Goal: Navigation & Orientation: Find specific page/section

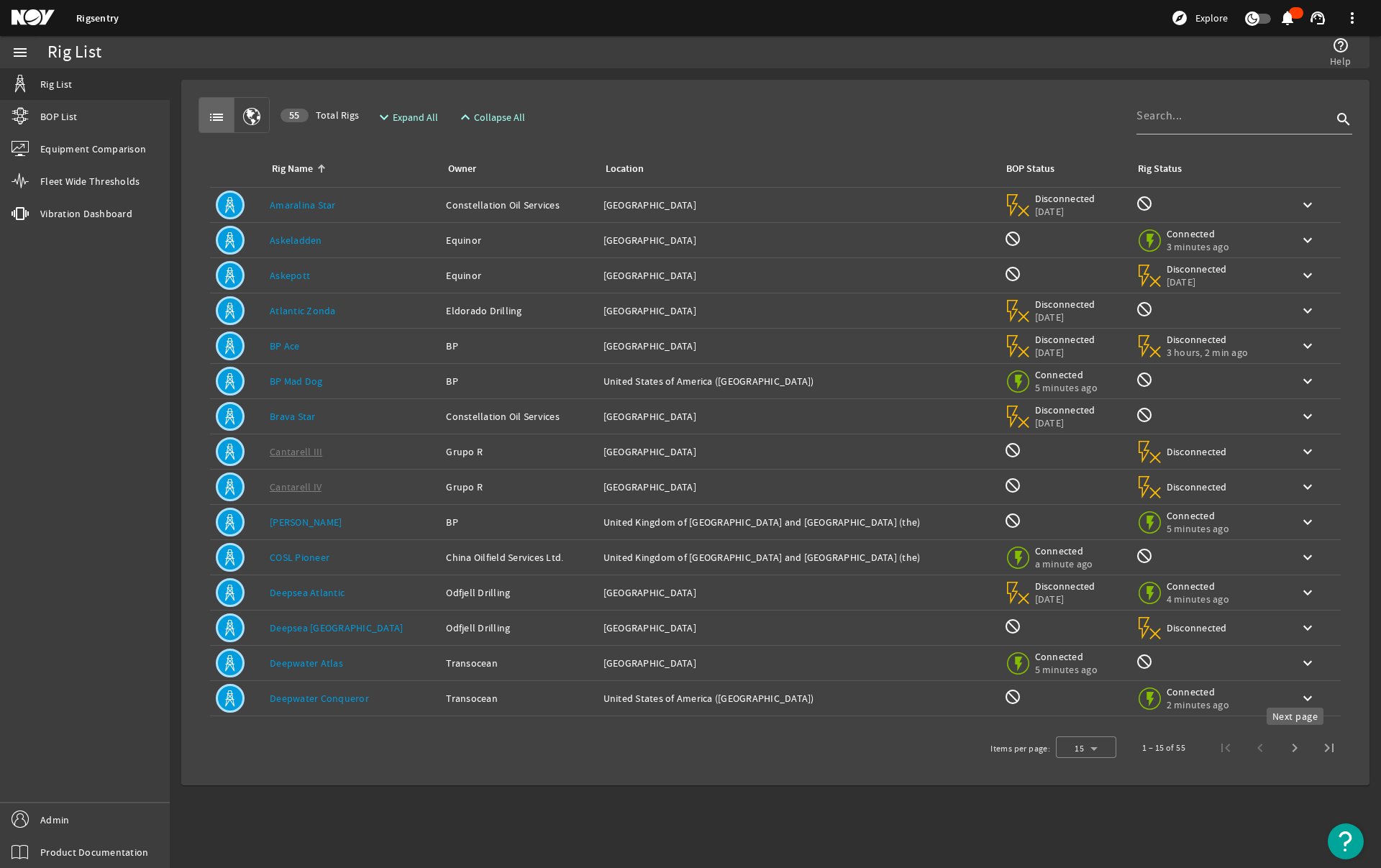
click at [1294, 748] on span "Next page" at bounding box center [1294, 748] width 34 height 34
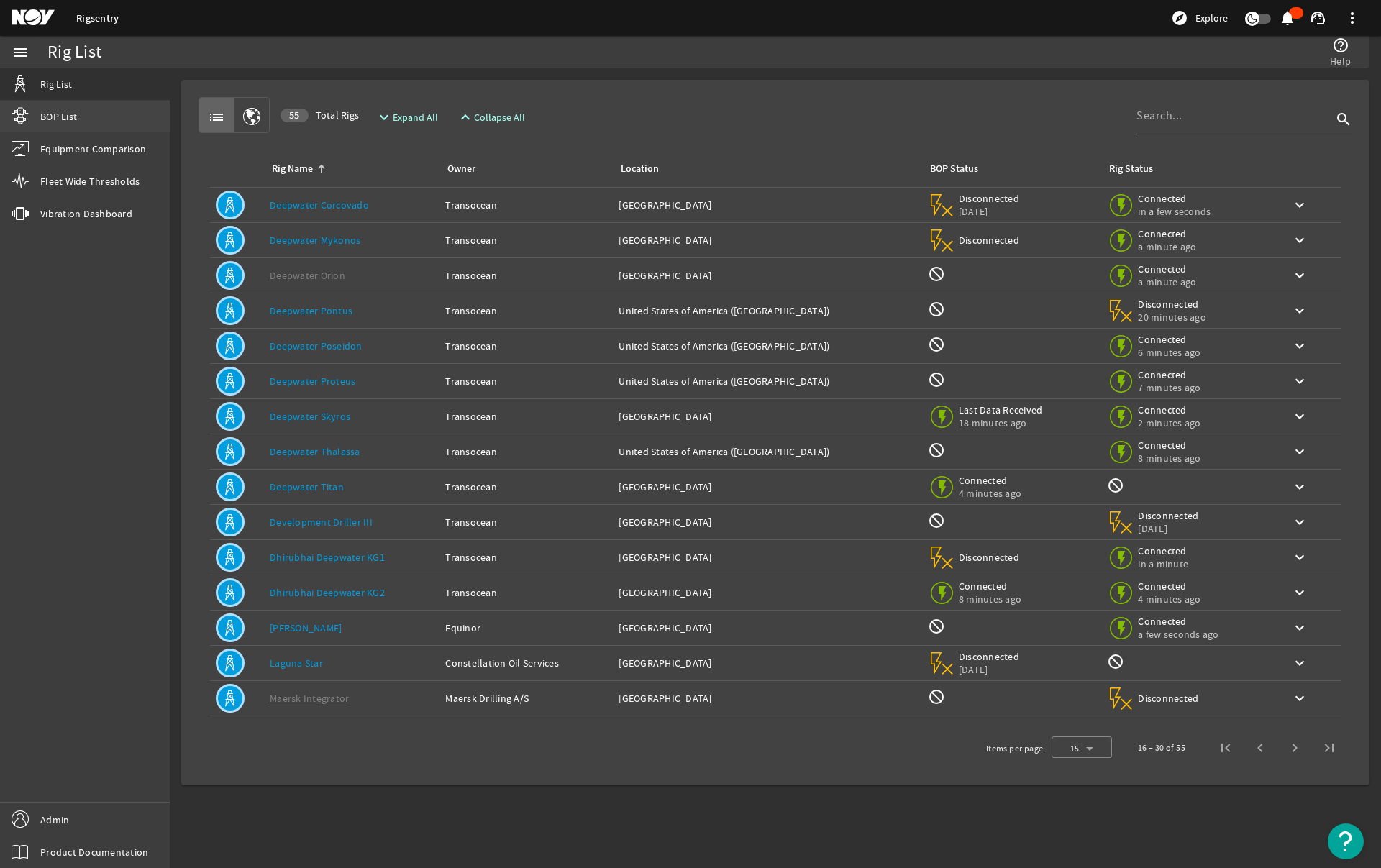
click at [69, 110] on span "BOP List" at bounding box center [58, 117] width 37 height 15
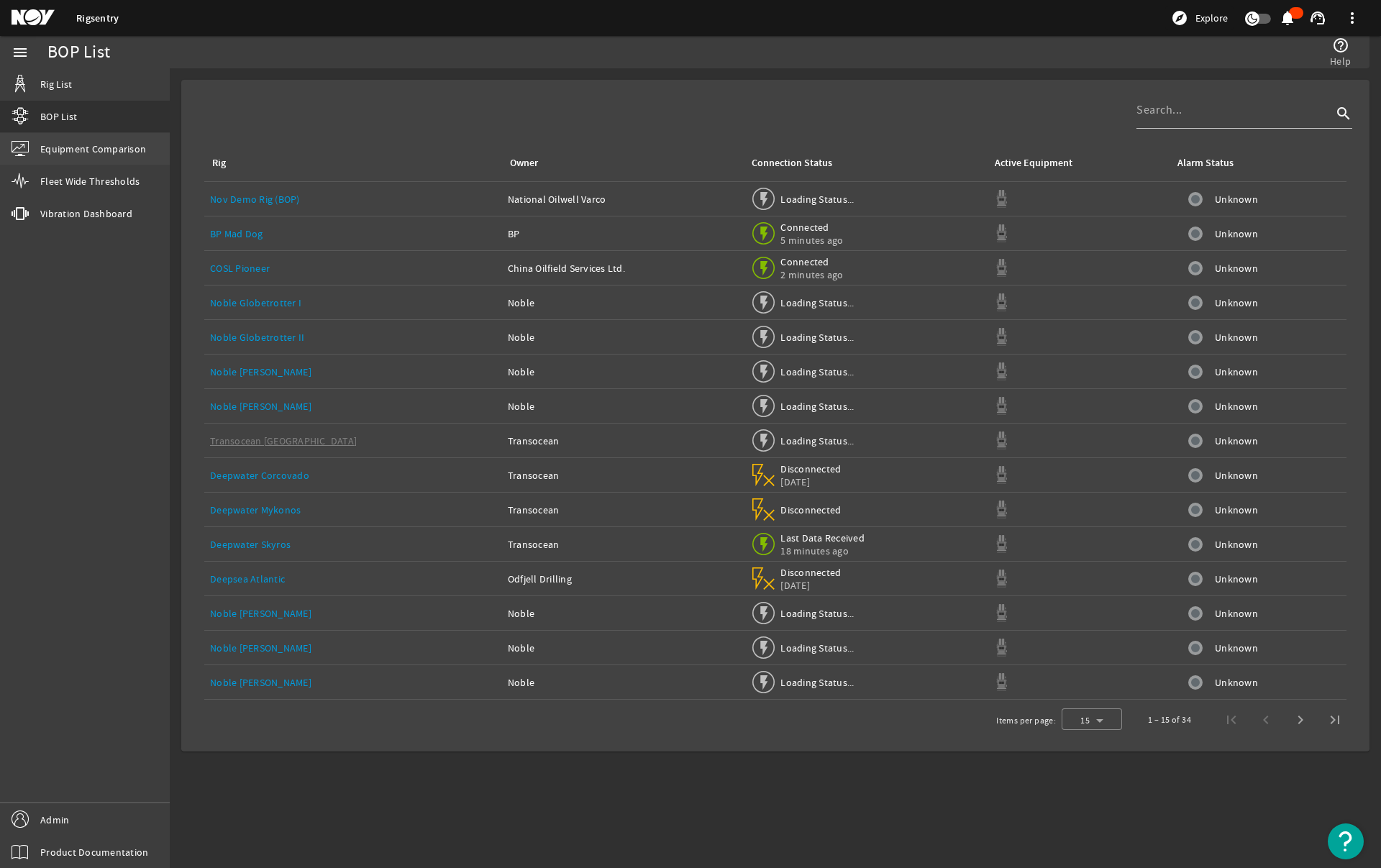
click at [92, 148] on span "Equipment Comparison" at bounding box center [92, 149] width 106 height 15
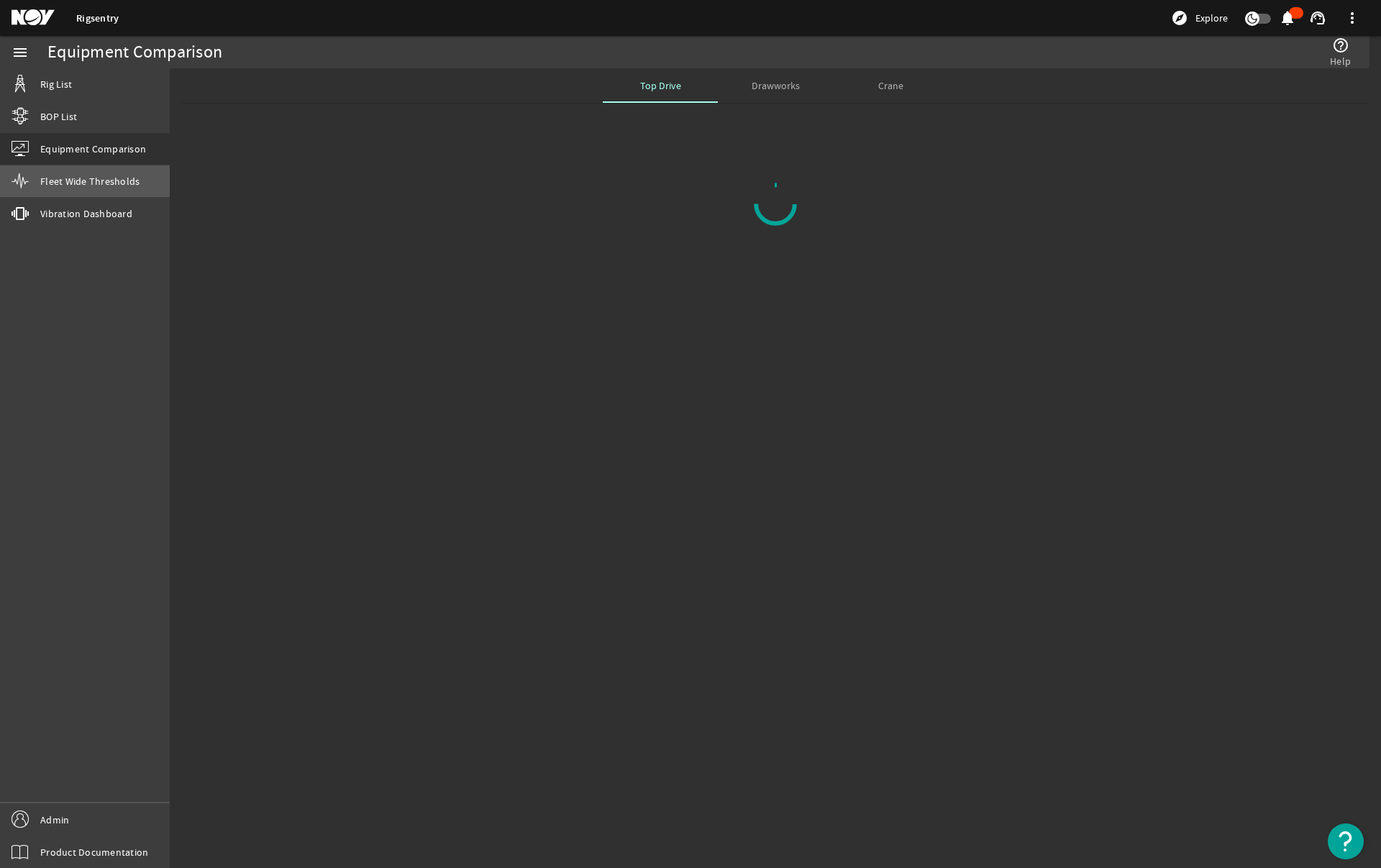
click at [67, 178] on span "Fleet Wide Thresholds" at bounding box center [89, 182] width 99 height 15
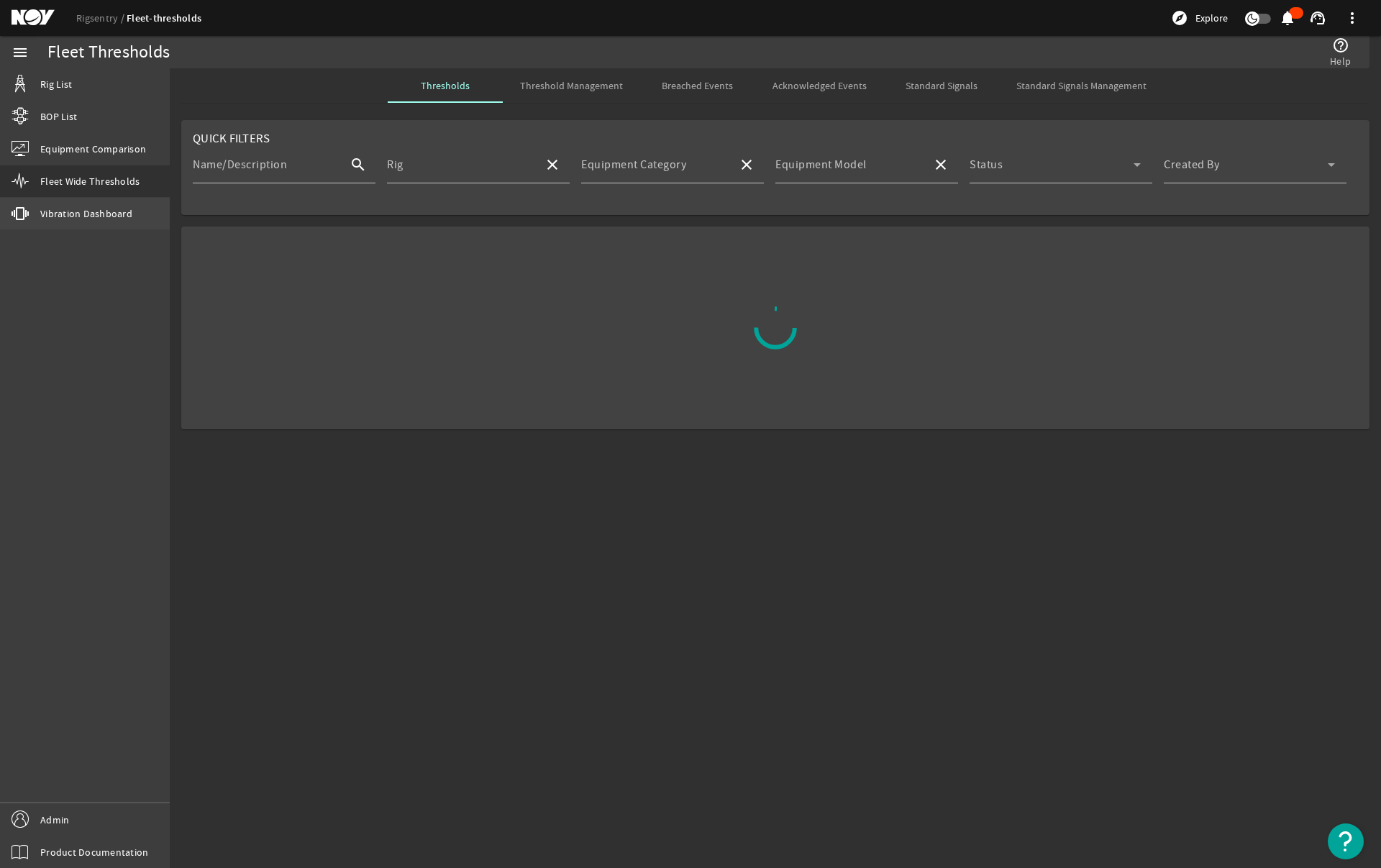
click at [57, 220] on span "Vibration Dashboard" at bounding box center [86, 214] width 92 height 15
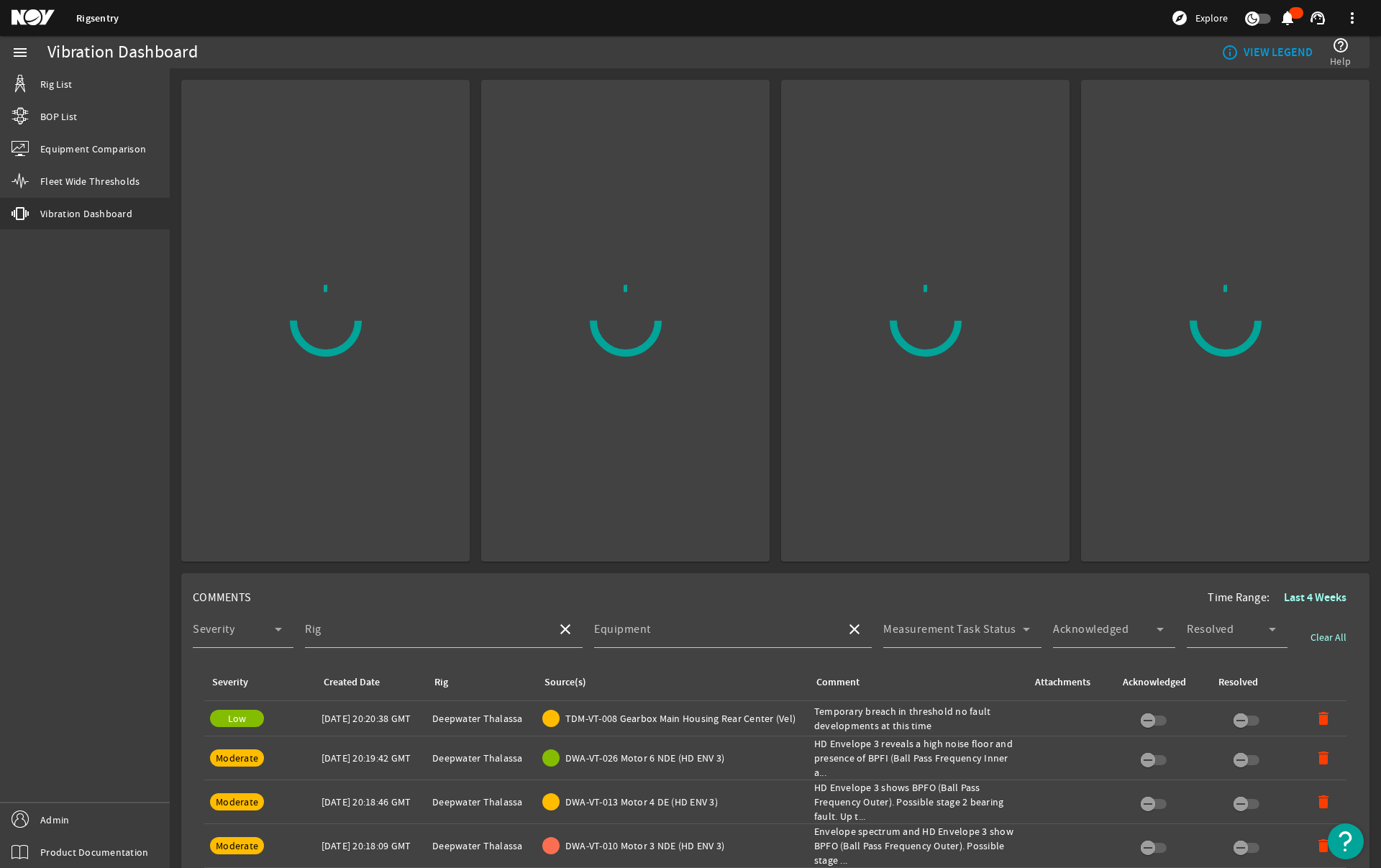
click at [79, 385] on div "menu Rig List BOP List Equipment Comparison Fleet Wide Thresholds vibration Vib…" at bounding box center [84, 452] width 169 height 832
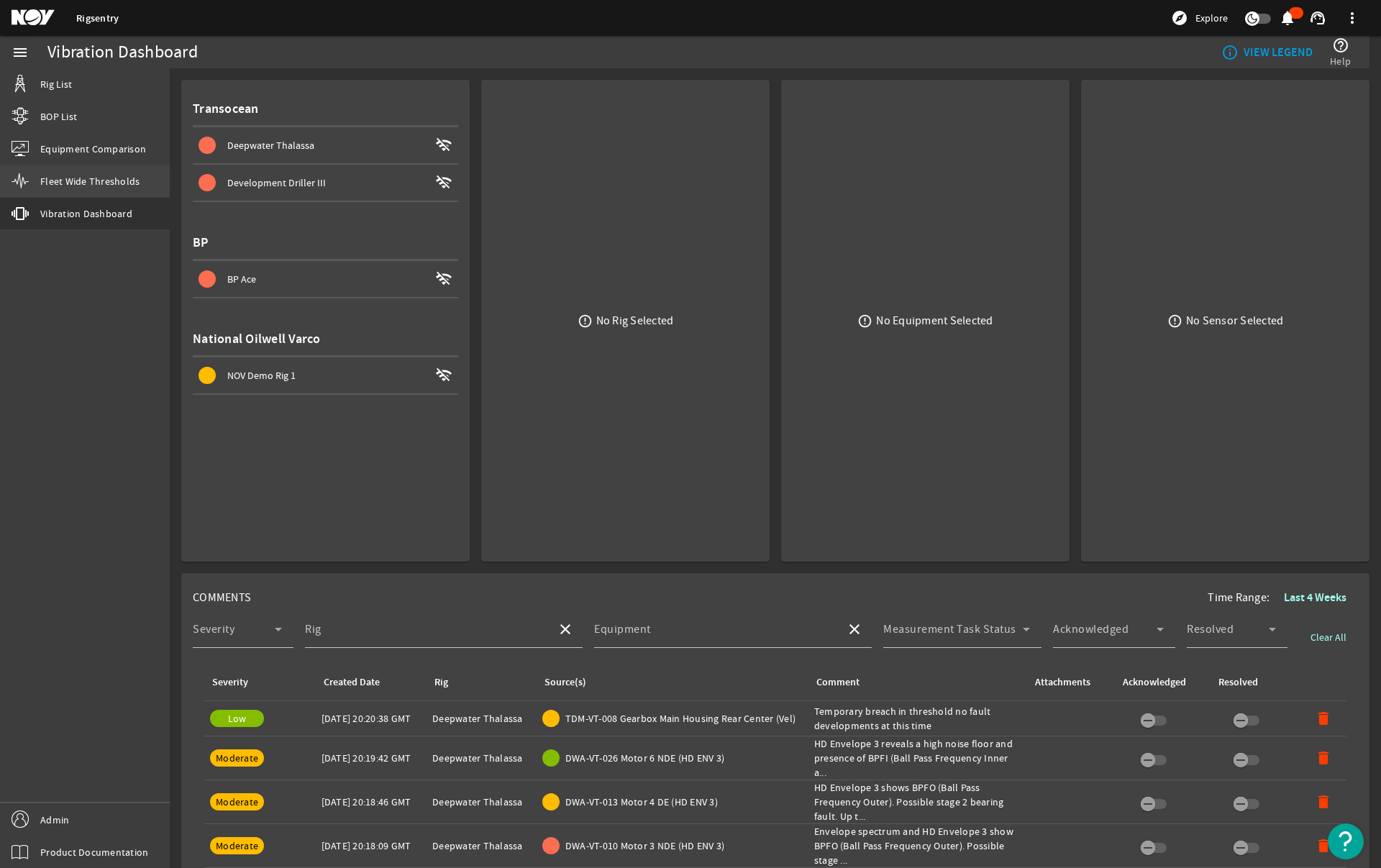
click at [68, 193] on link "Fleet Wide Thresholds" at bounding box center [84, 181] width 169 height 32
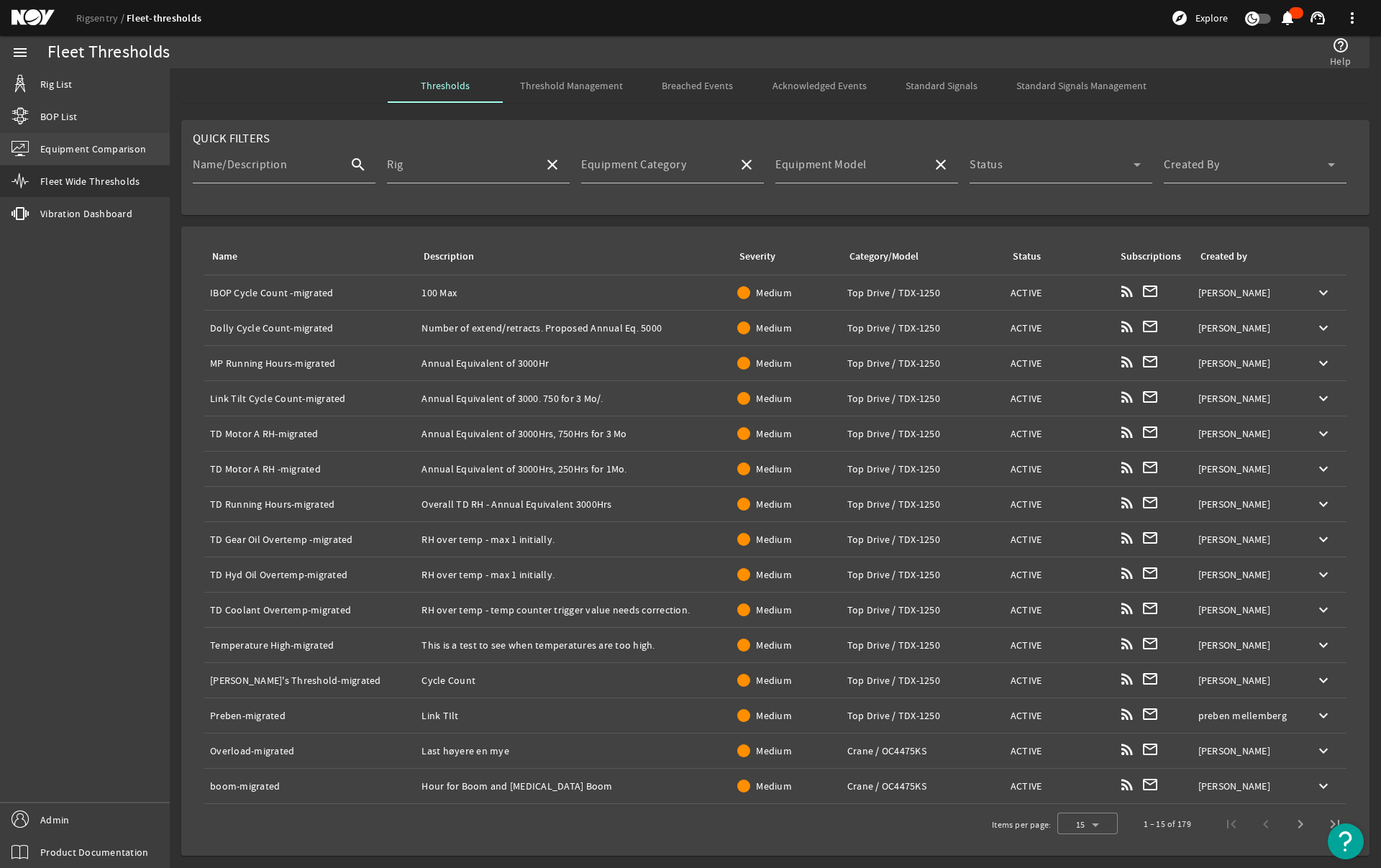
click at [57, 142] on span "Equipment Comparison" at bounding box center [92, 149] width 106 height 15
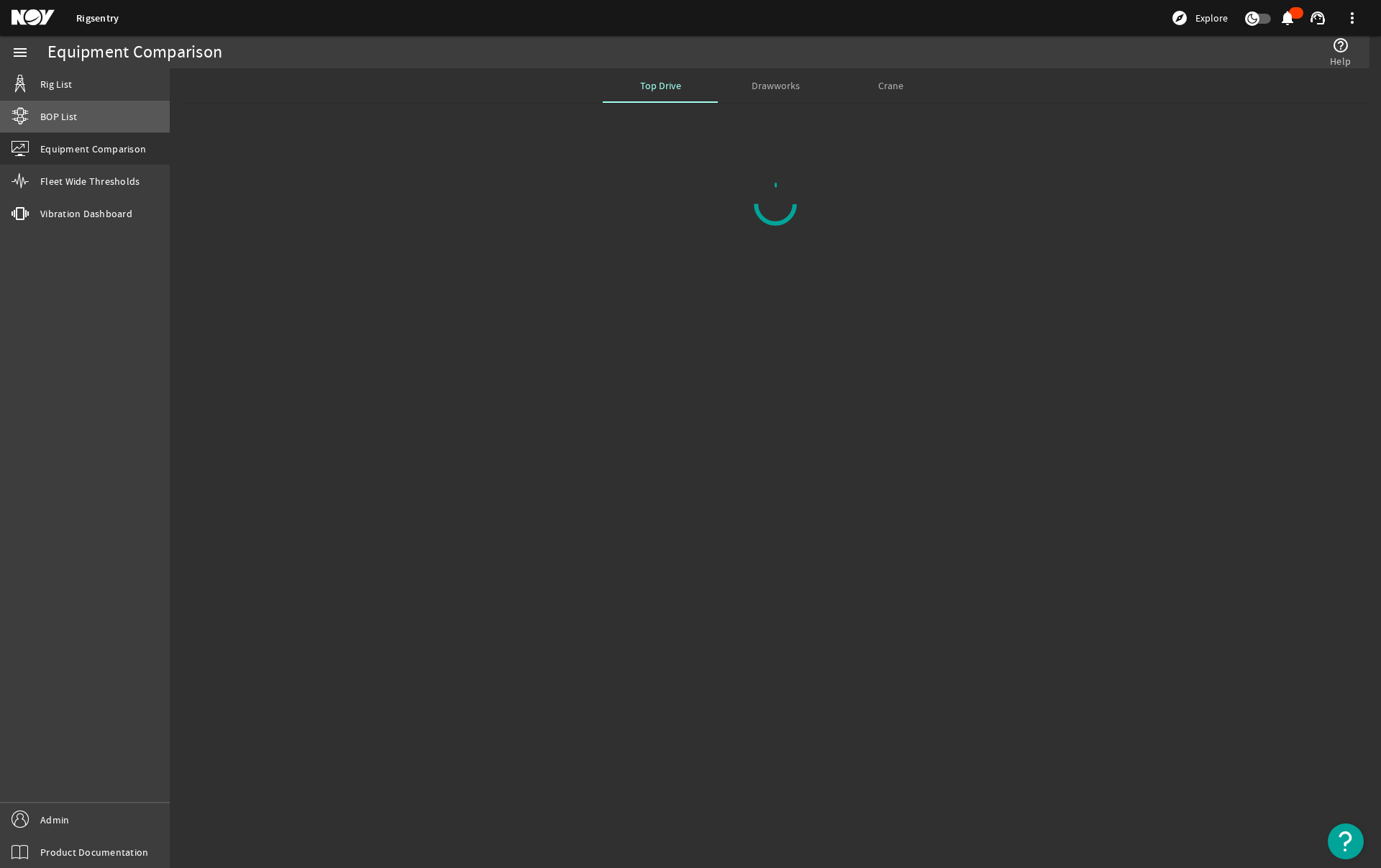
click at [47, 107] on link "BOP List" at bounding box center [84, 116] width 169 height 32
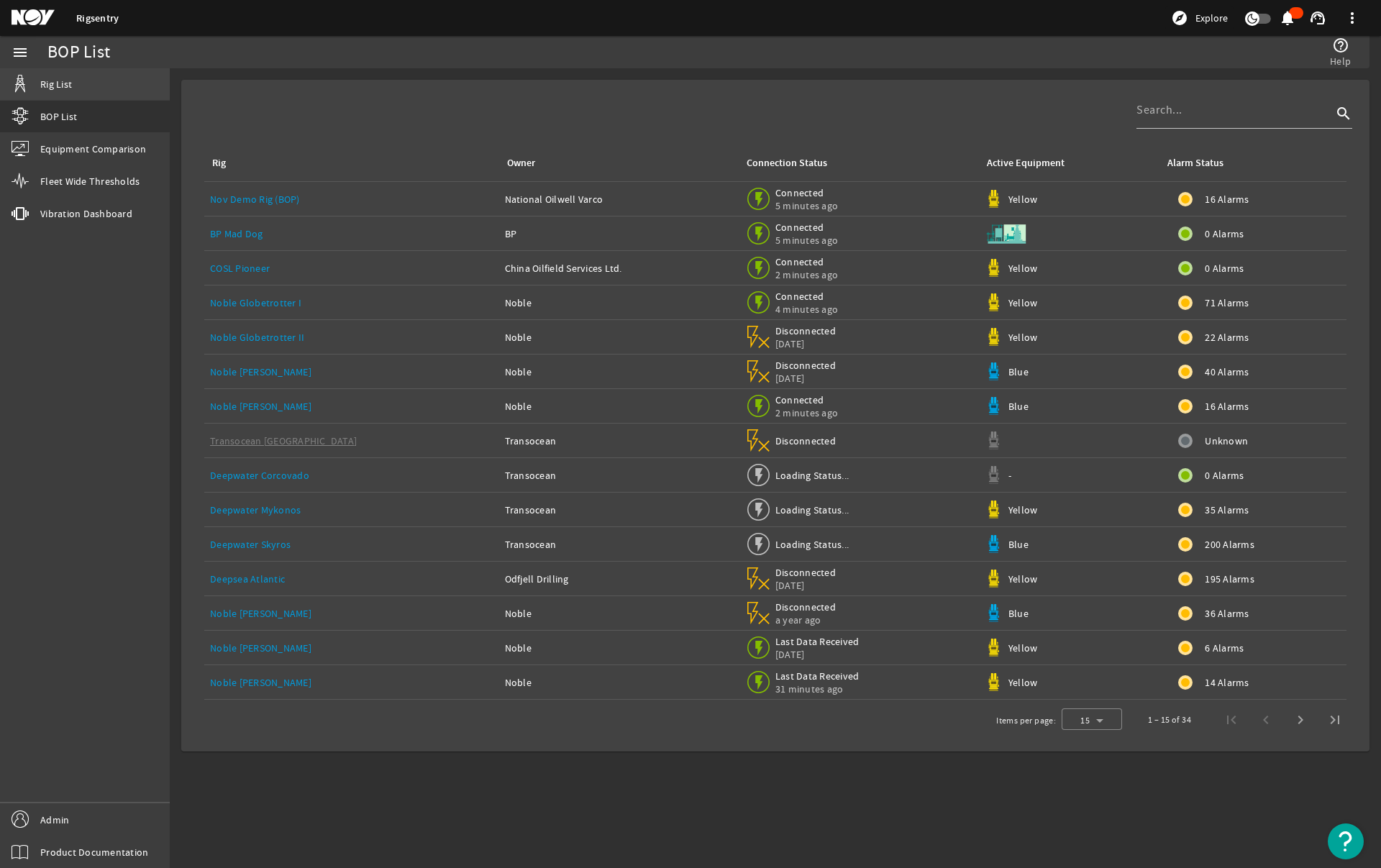
click at [49, 79] on span "Rig List" at bounding box center [56, 84] width 32 height 15
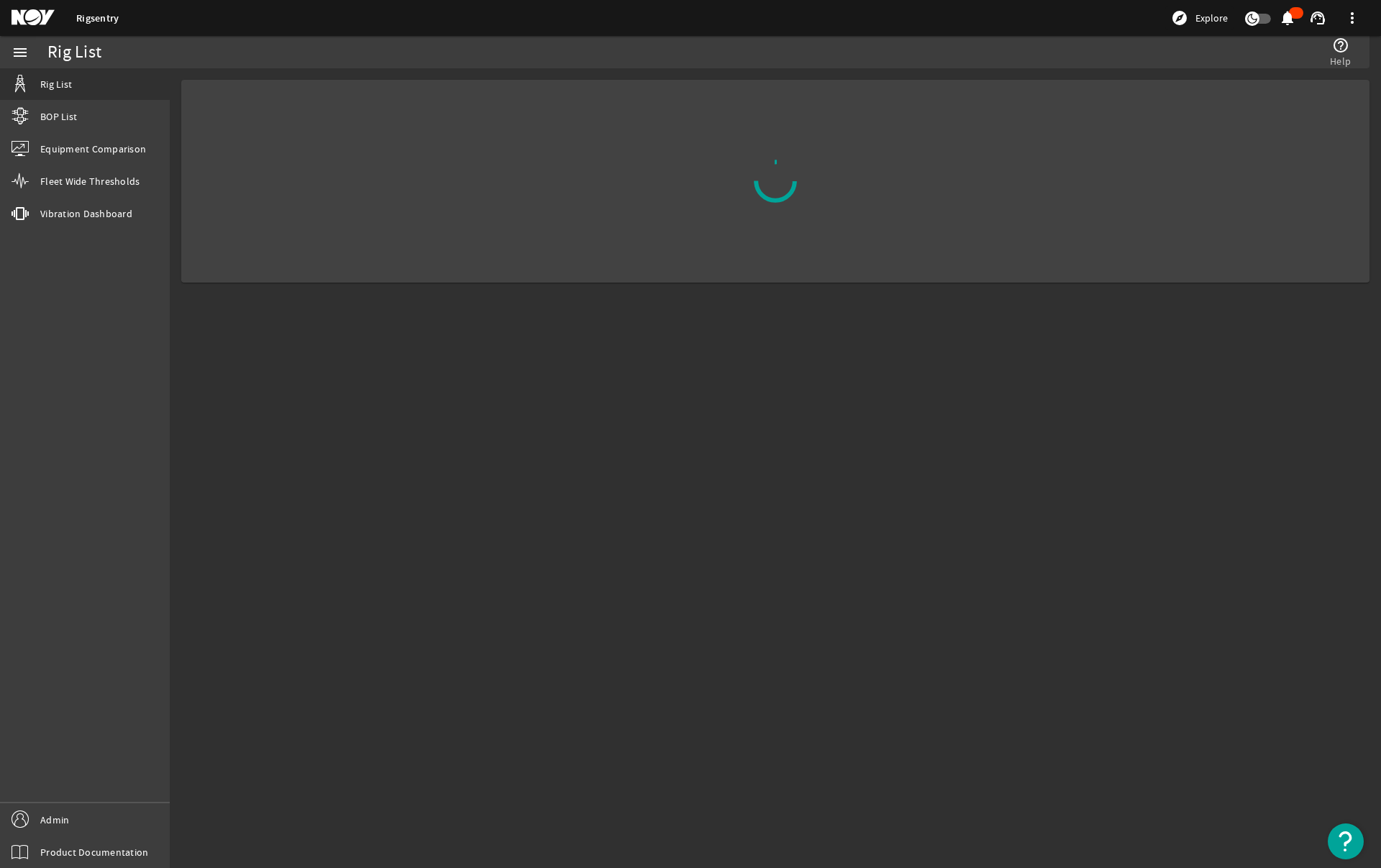
click at [820, 609] on mat-sidenav-content "Rig List help_outline Help" at bounding box center [775, 468] width 1211 height 799
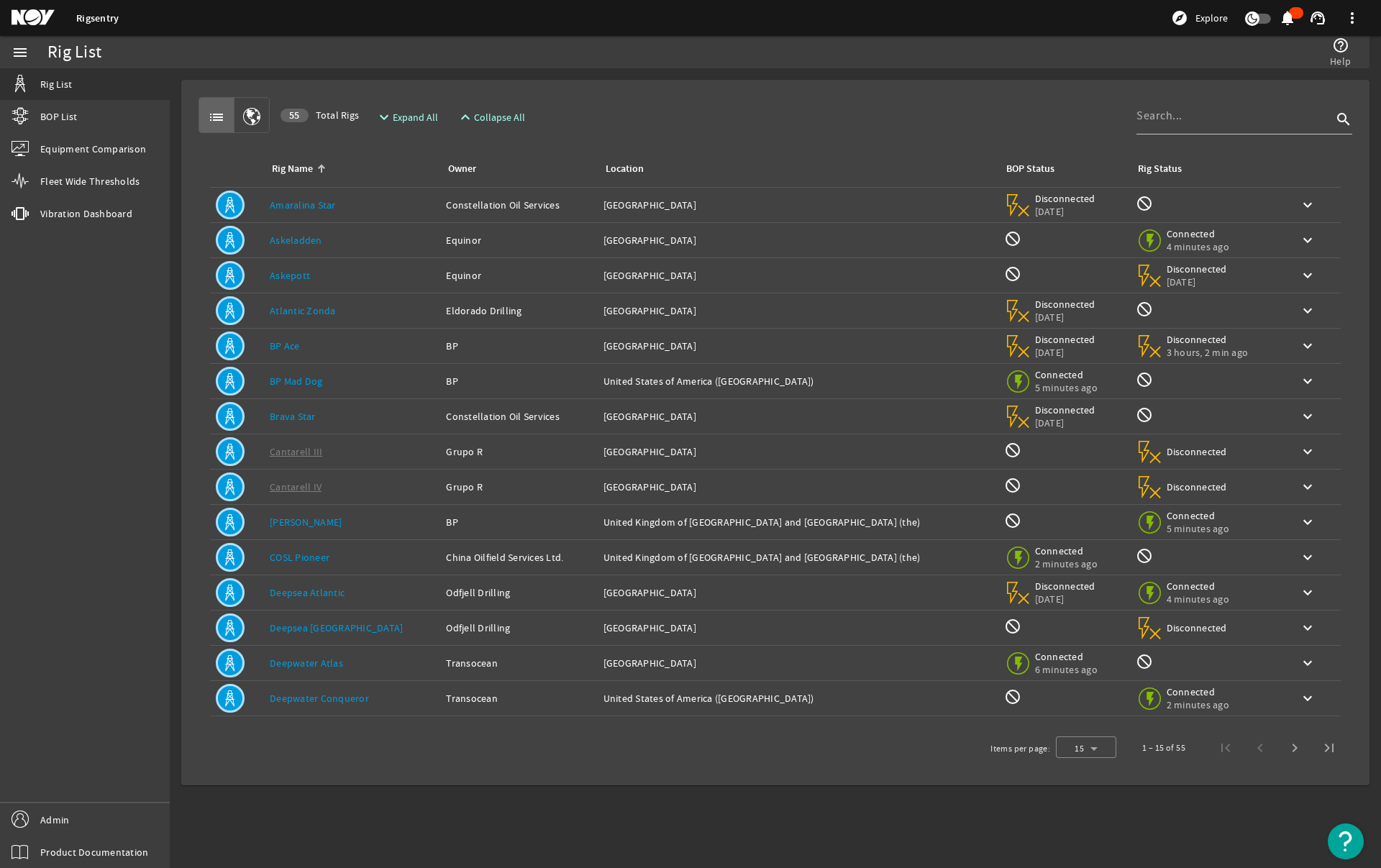
click at [931, 92] on div "list 55 Total Rigs expand_more Expand All expand_less Collapse All search Rig N…" at bounding box center [776, 433] width 1165 height 682
